Goal: Information Seeking & Learning: Check status

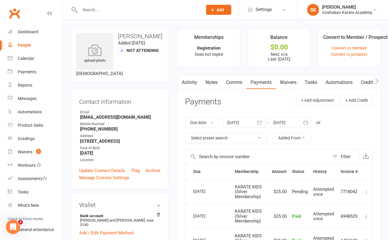
click at [89, 9] on input "text" at bounding box center [138, 10] width 120 height 8
click at [103, 9] on input "[PERSON_NAME]" at bounding box center [138, 10] width 120 height 8
click at [100, 11] on input "aradya" at bounding box center [138, 10] width 120 height 8
type input "aradya"
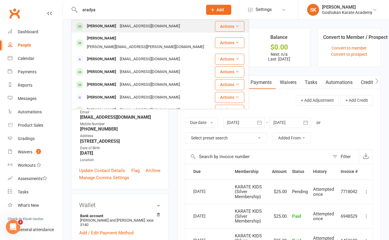
click at [102, 22] on div "[PERSON_NAME]" at bounding box center [101, 26] width 33 height 9
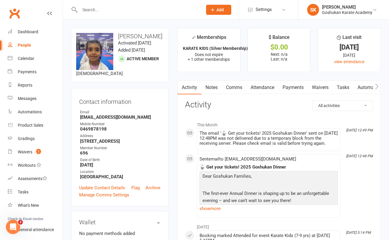
click at [262, 86] on link "Attendance" at bounding box center [262, 88] width 32 height 14
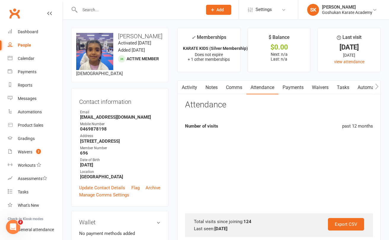
click at [292, 86] on link "Payments" at bounding box center [292, 88] width 29 height 14
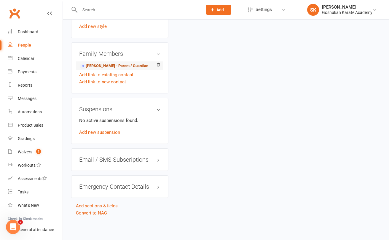
scroll to position [412, 0]
click at [99, 63] on link "[PERSON_NAME] - Parent / Guardian" at bounding box center [114, 66] width 68 height 6
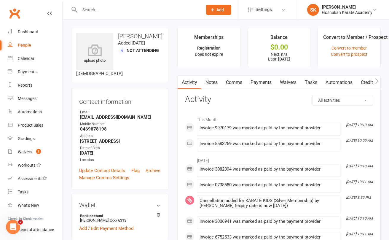
click at [263, 80] on link "Payments" at bounding box center [260, 83] width 29 height 14
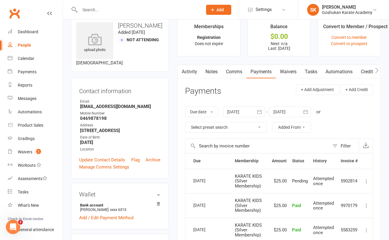
scroll to position [25, 0]
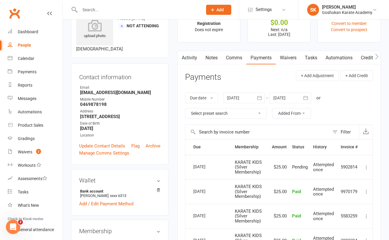
click at [189, 56] on link "Activity" at bounding box center [189, 58] width 24 height 14
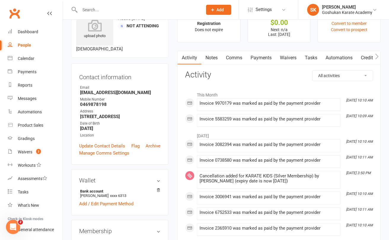
click at [283, 180] on div "Cancellation added for KARATE KIDS (Silver Membership) by [PERSON_NAME] (expiry…" at bounding box center [268, 178] width 138 height 10
click at [259, 60] on link "Payments" at bounding box center [260, 58] width 29 height 14
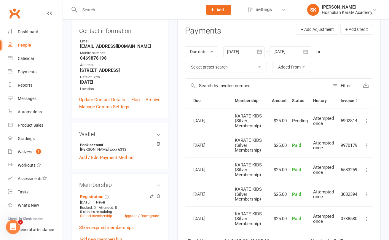
scroll to position [67, 0]
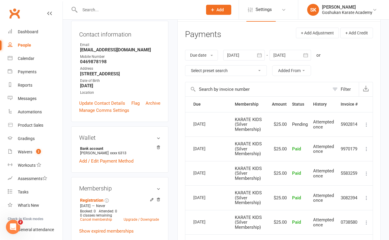
drag, startPoint x: 191, startPoint y: 123, endPoint x: 207, endPoint y: 123, distance: 15.1
click at [207, 123] on td "[DATE]" at bounding box center [211, 124] width 41 height 25
drag, startPoint x: 217, startPoint y: 123, endPoint x: 192, endPoint y: 124, distance: 25.5
click at [192, 124] on td "[DATE]" at bounding box center [211, 124] width 41 height 25
click at [298, 131] on td "Pending" at bounding box center [299, 124] width 21 height 25
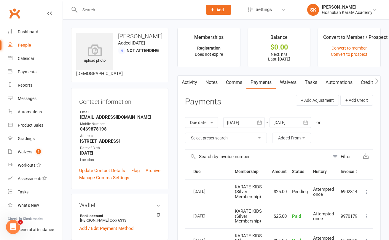
scroll to position [181, 0]
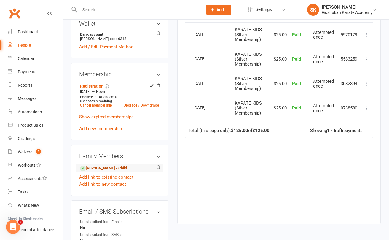
click at [93, 168] on link "[PERSON_NAME] - Child" at bounding box center [103, 168] width 47 height 6
